Goal: Task Accomplishment & Management: Use online tool/utility

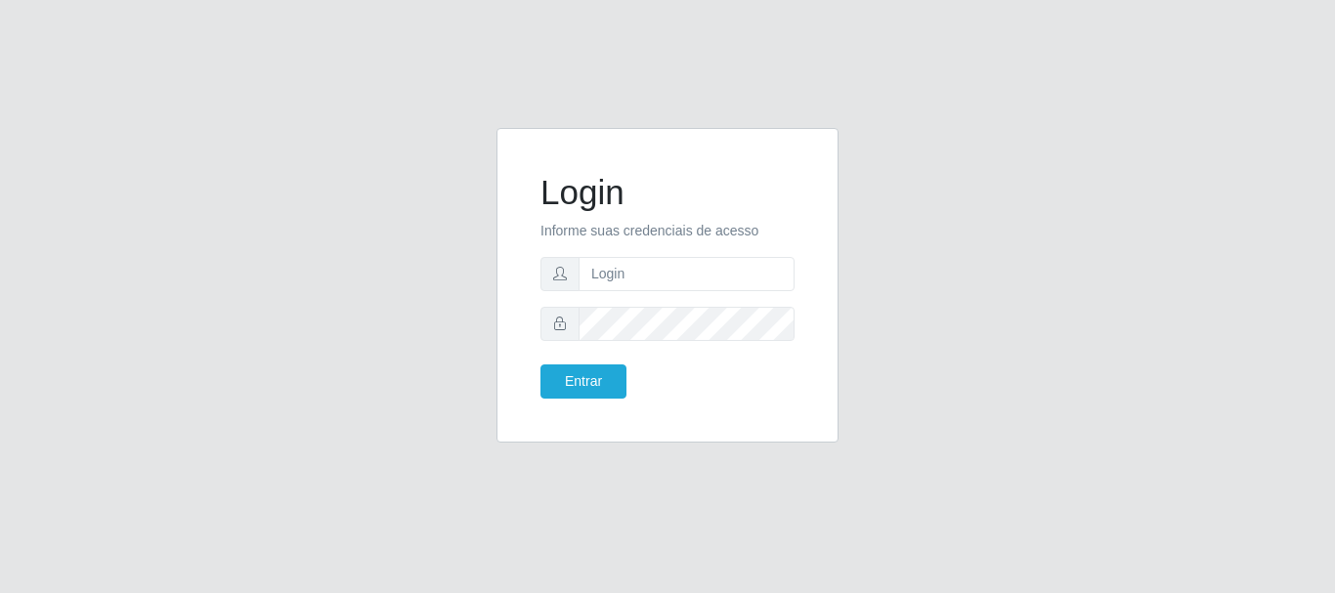
click at [615, 284] on input "text" at bounding box center [686, 274] width 216 height 34
type input "[EMAIL_ADDRESS][DOMAIN_NAME]"
click at [561, 401] on div "Login Informe suas credenciais de acesso [EMAIL_ADDRESS][DOMAIN_NAME] Entrar" at bounding box center [667, 285] width 293 height 266
click at [572, 396] on button "Entrar" at bounding box center [583, 381] width 86 height 34
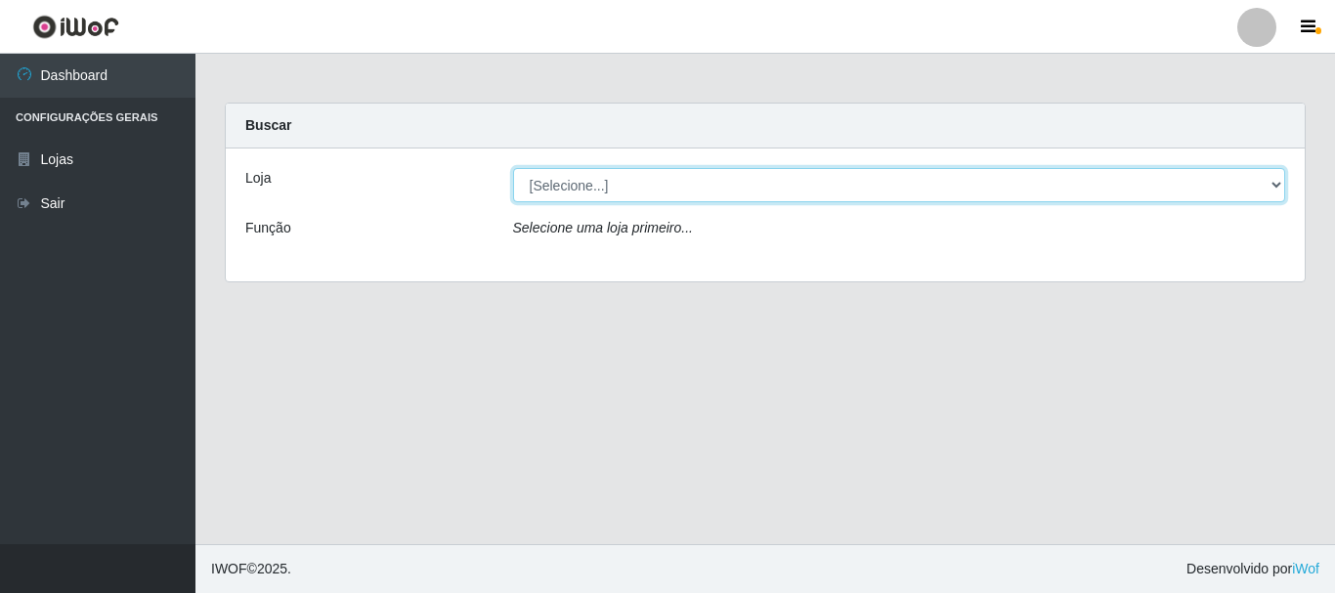
click at [513, 168] on select "[Selecione...] Super Show - [PERSON_NAME]" at bounding box center [899, 185] width 773 height 34
select select "120"
click option "Super Show - [PERSON_NAME]" at bounding box center [0, 0] width 0 height 0
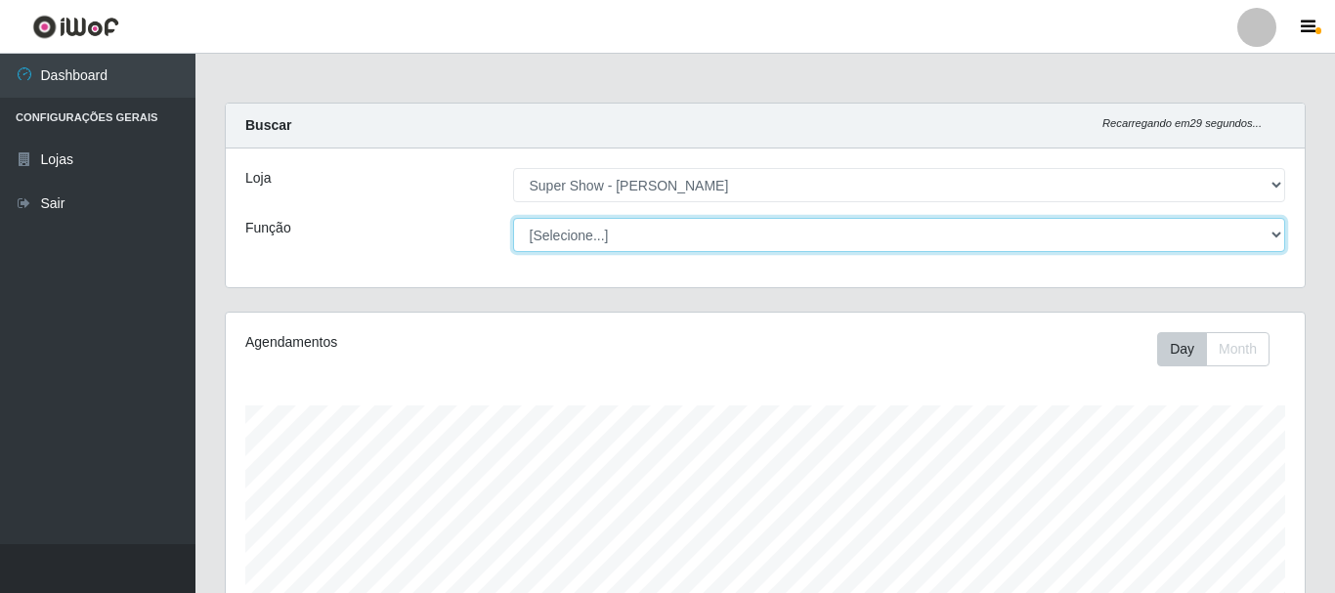
click at [513, 218] on select "[Selecione...] ASG Auxiliar de Estacionamento Balconista Embalador Embalador + …" at bounding box center [899, 235] width 773 height 34
select select "16"
click option "ASG" at bounding box center [0, 0] width 0 height 0
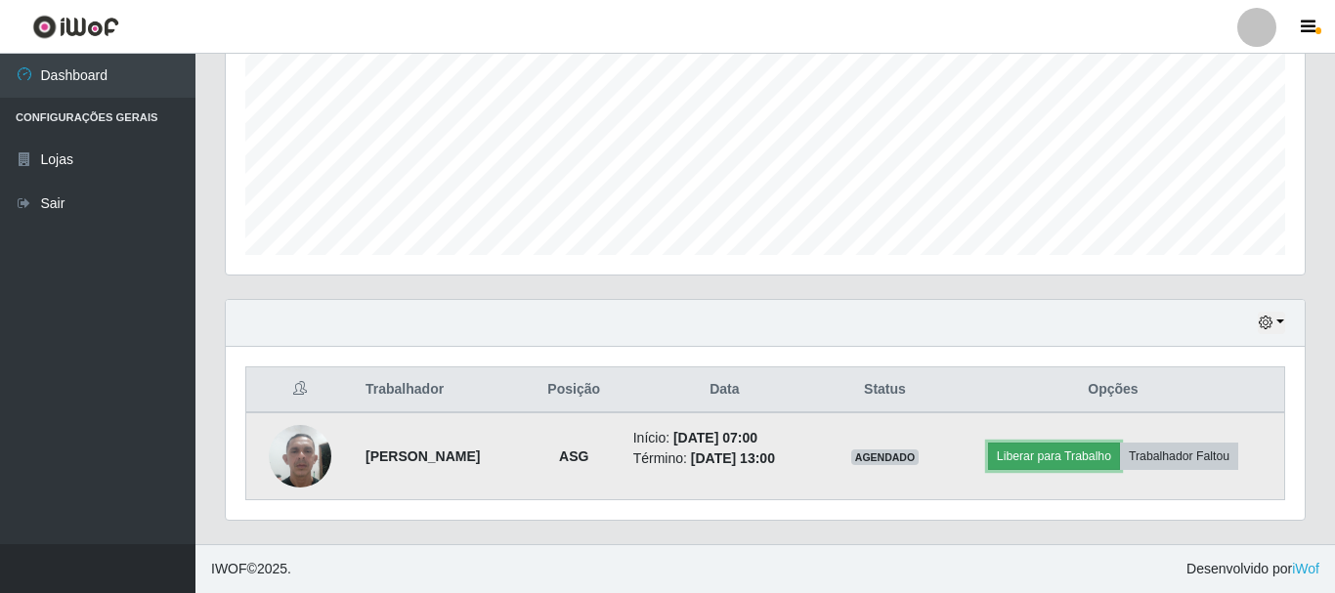
click at [1077, 460] on button "Liberar para Trabalho" at bounding box center [1054, 456] width 132 height 27
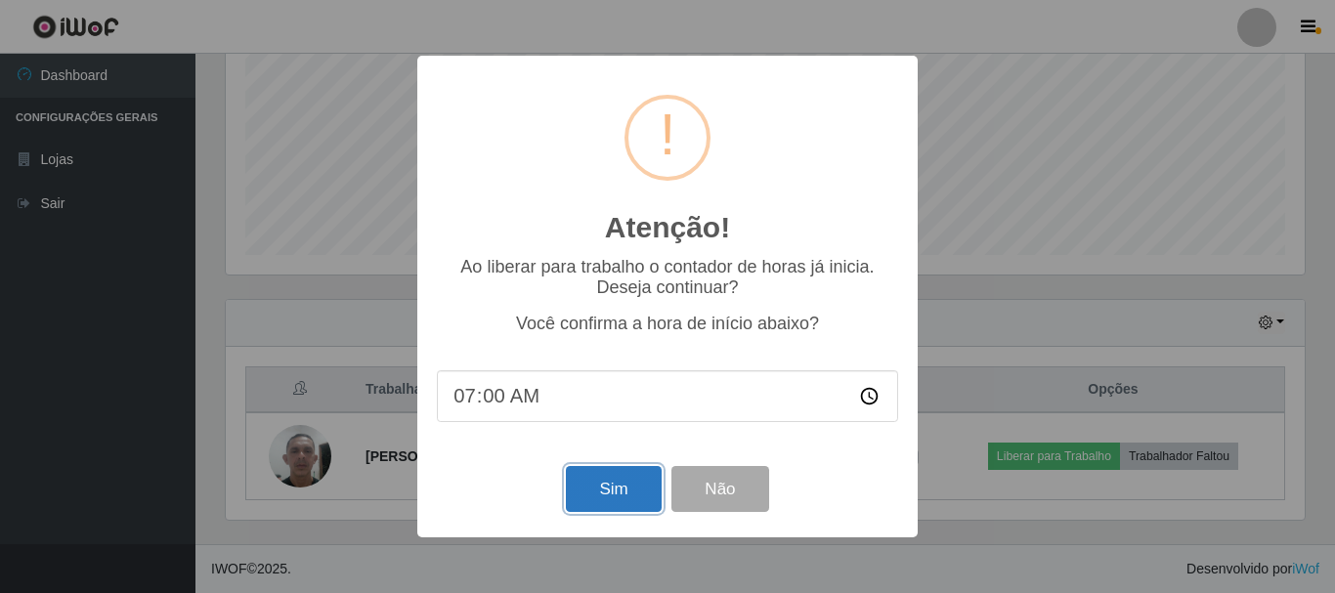
click at [584, 496] on button "Sim" at bounding box center [613, 489] width 95 height 46
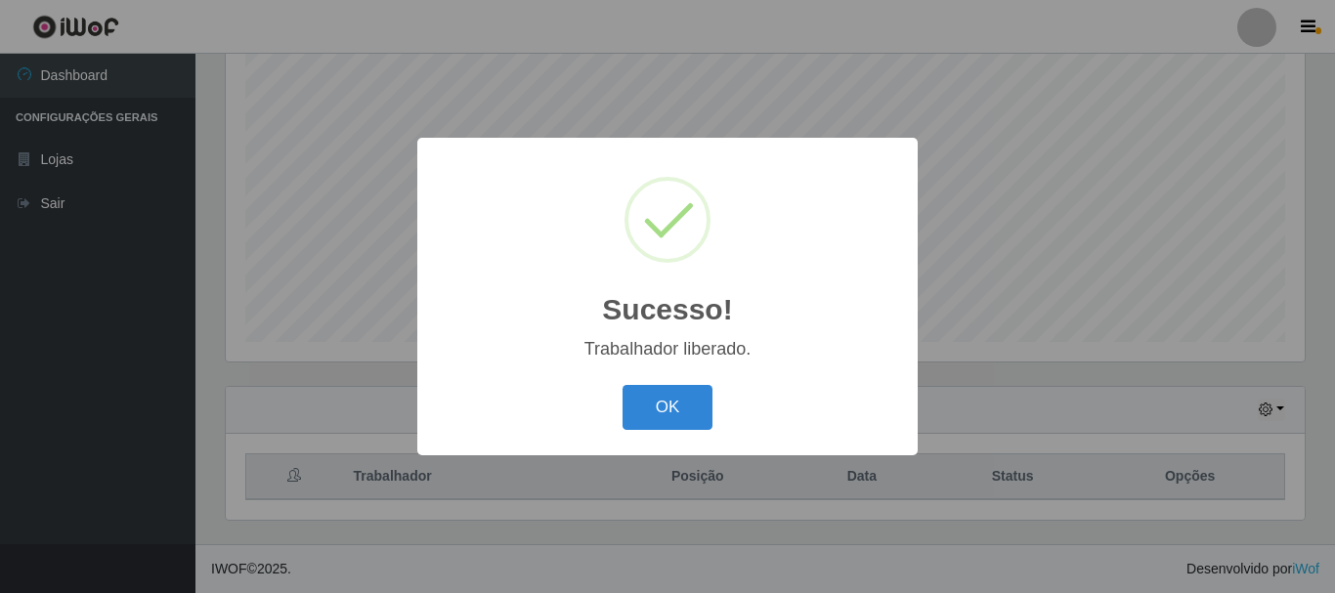
scroll to position [357, 0]
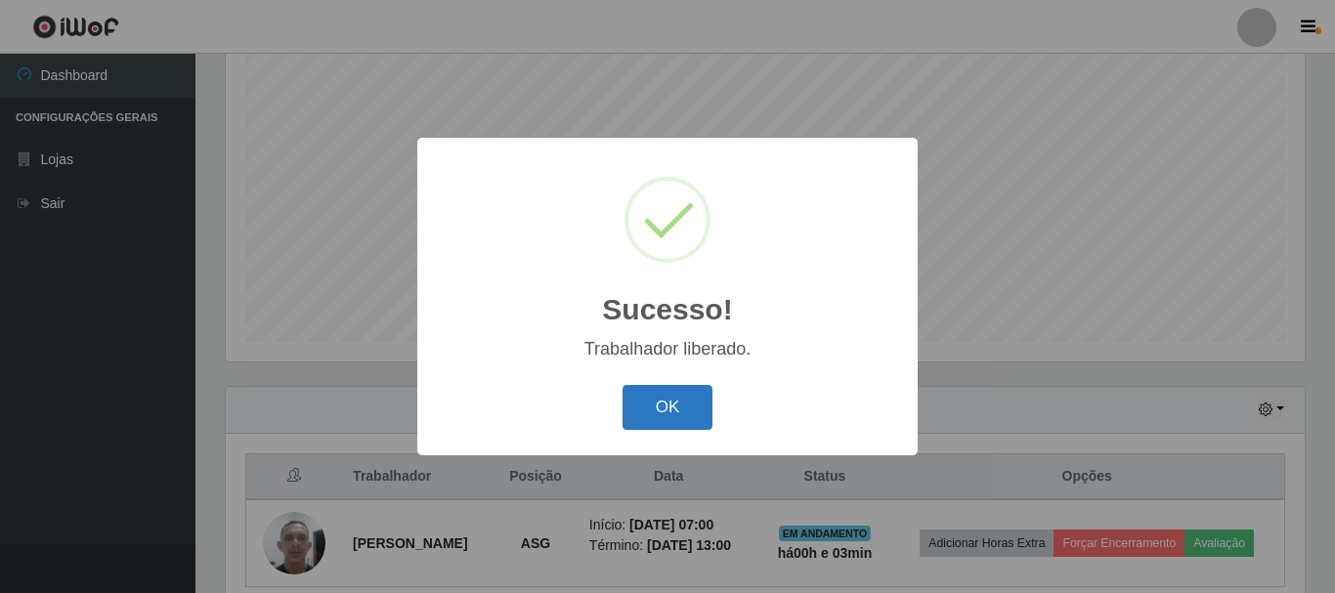
click at [633, 418] on button "OK" at bounding box center [667, 408] width 91 height 46
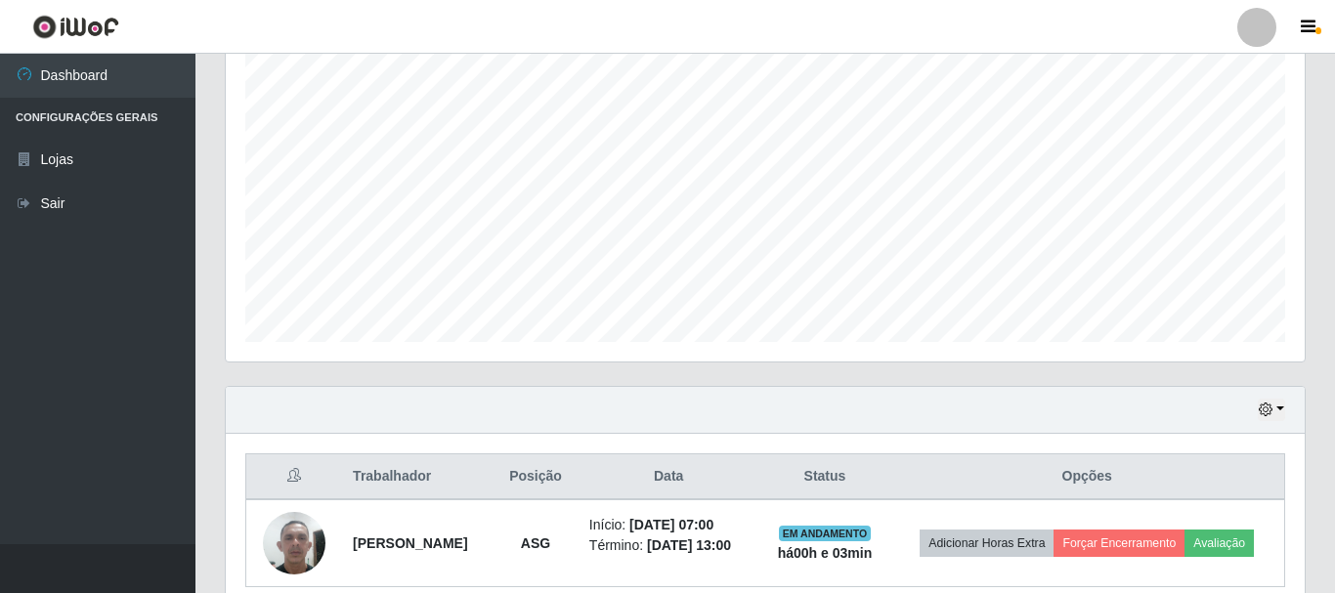
scroll to position [444, 0]
